Goal: Task Accomplishment & Management: Manage account settings

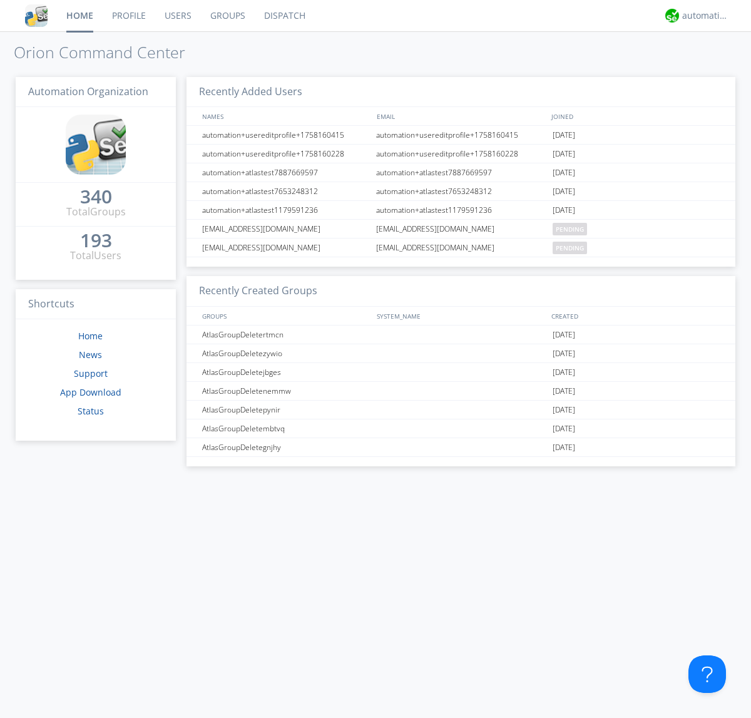
click at [226, 16] on link "Groups" at bounding box center [228, 15] width 54 height 31
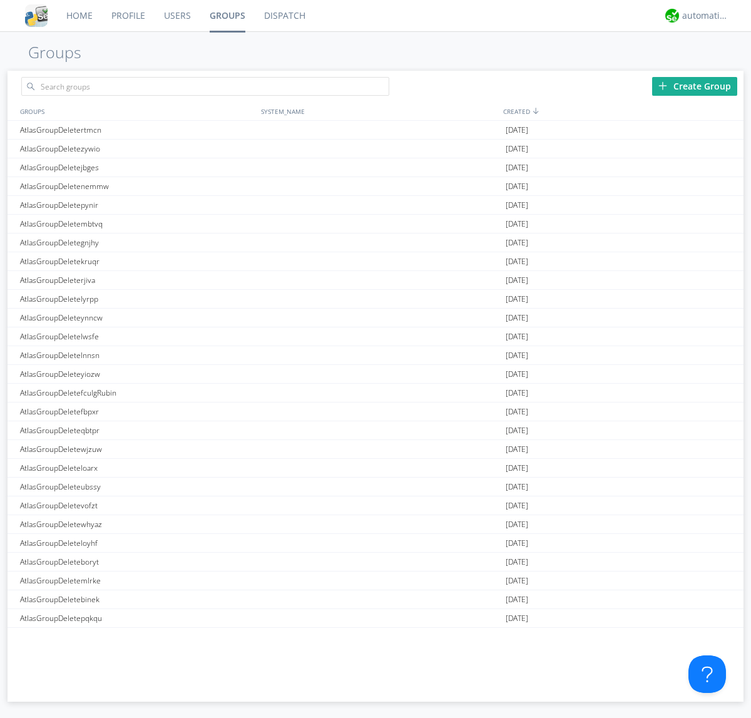
click at [694, 86] on div "Create Group" at bounding box center [694, 86] width 85 height 19
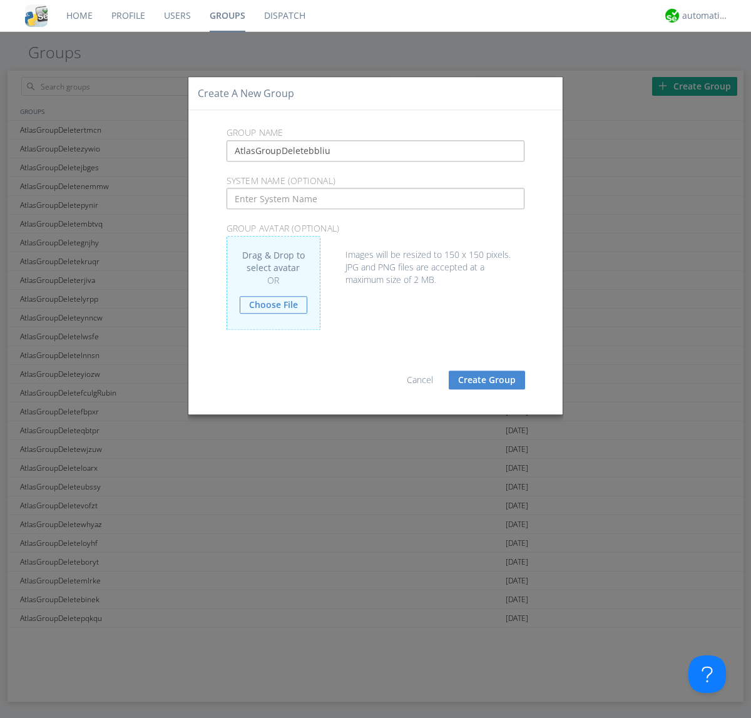
type input "AtlasGroupDeletebbliu"
click at [487, 379] on button "Create Group" at bounding box center [487, 379] width 76 height 19
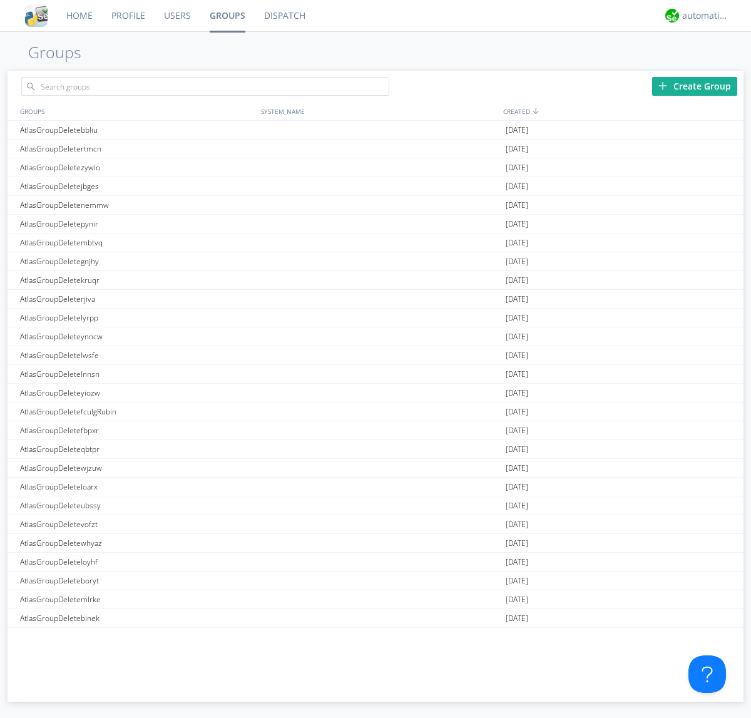
click at [226, 16] on link "Groups" at bounding box center [227, 15] width 54 height 31
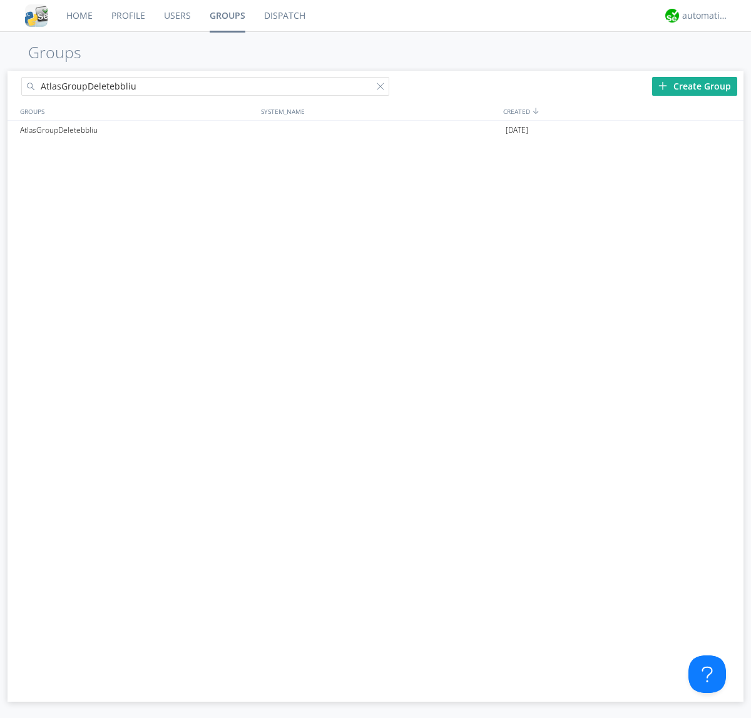
type input "AtlasGroupDeletebbliu"
click at [383, 88] on div at bounding box center [383, 89] width 13 height 13
type input "AtlasGroupDeletebbliu"
click at [727, 130] on div at bounding box center [727, 130] width 13 height 10
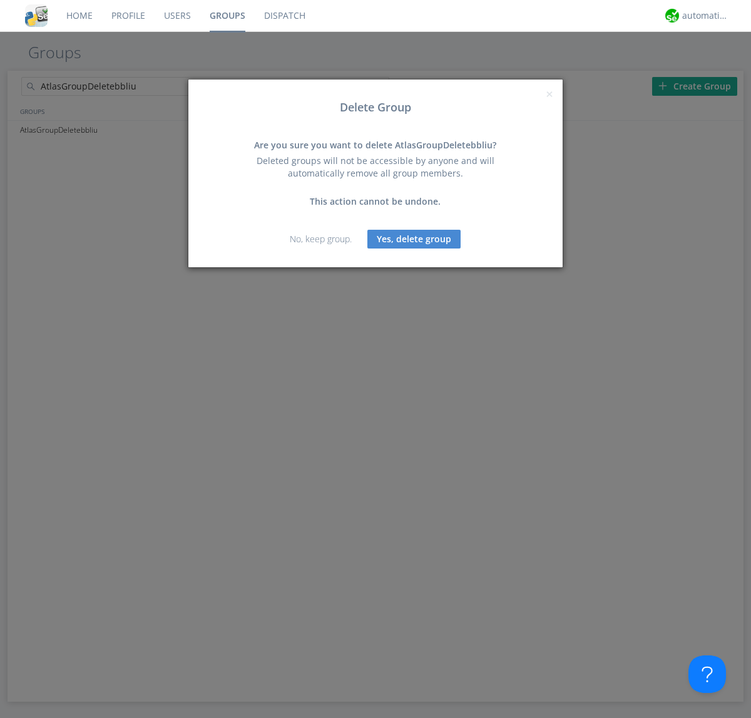
click at [414, 238] on button "Yes, delete group" at bounding box center [413, 239] width 93 height 19
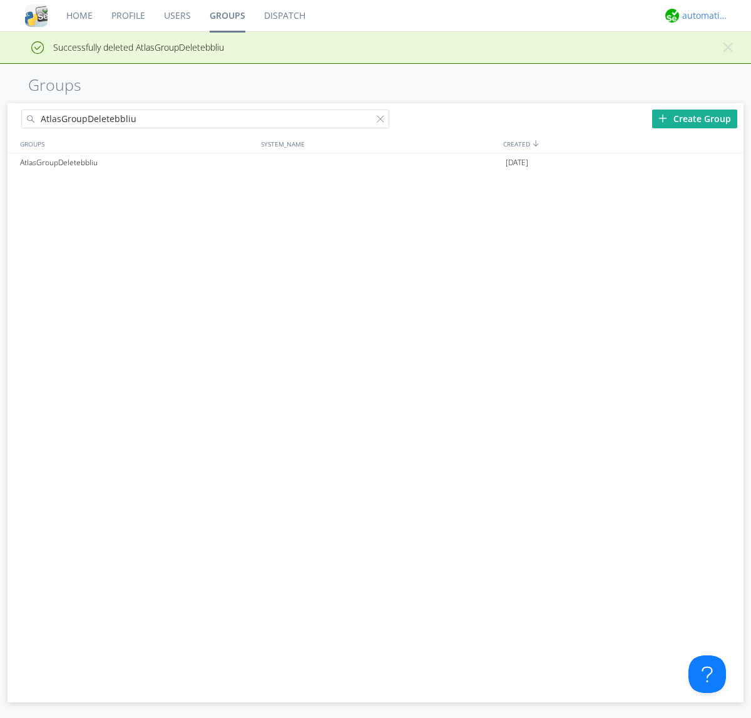
click at [702, 16] on div "automation+atlas" at bounding box center [705, 15] width 47 height 13
click at [711, 66] on div "Log Out" at bounding box center [711, 66] width 64 height 23
